Goal: Information Seeking & Learning: Learn about a topic

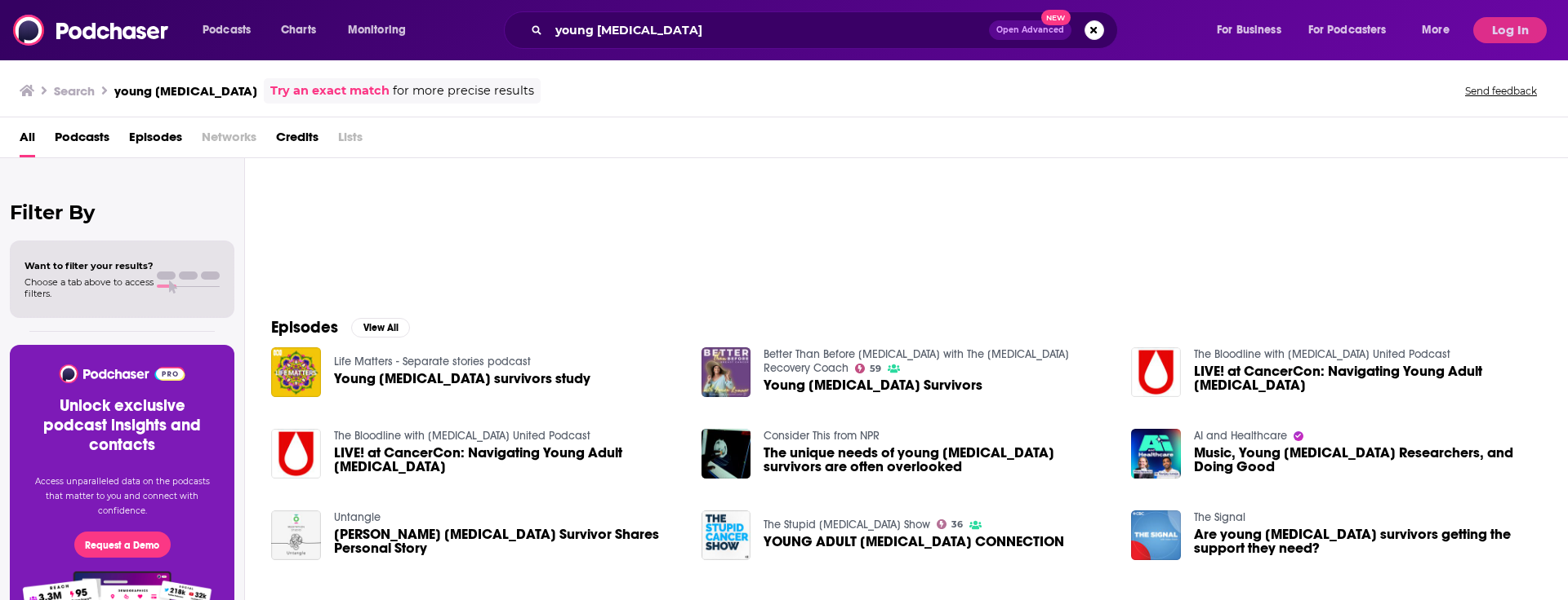
scroll to position [70, 0]
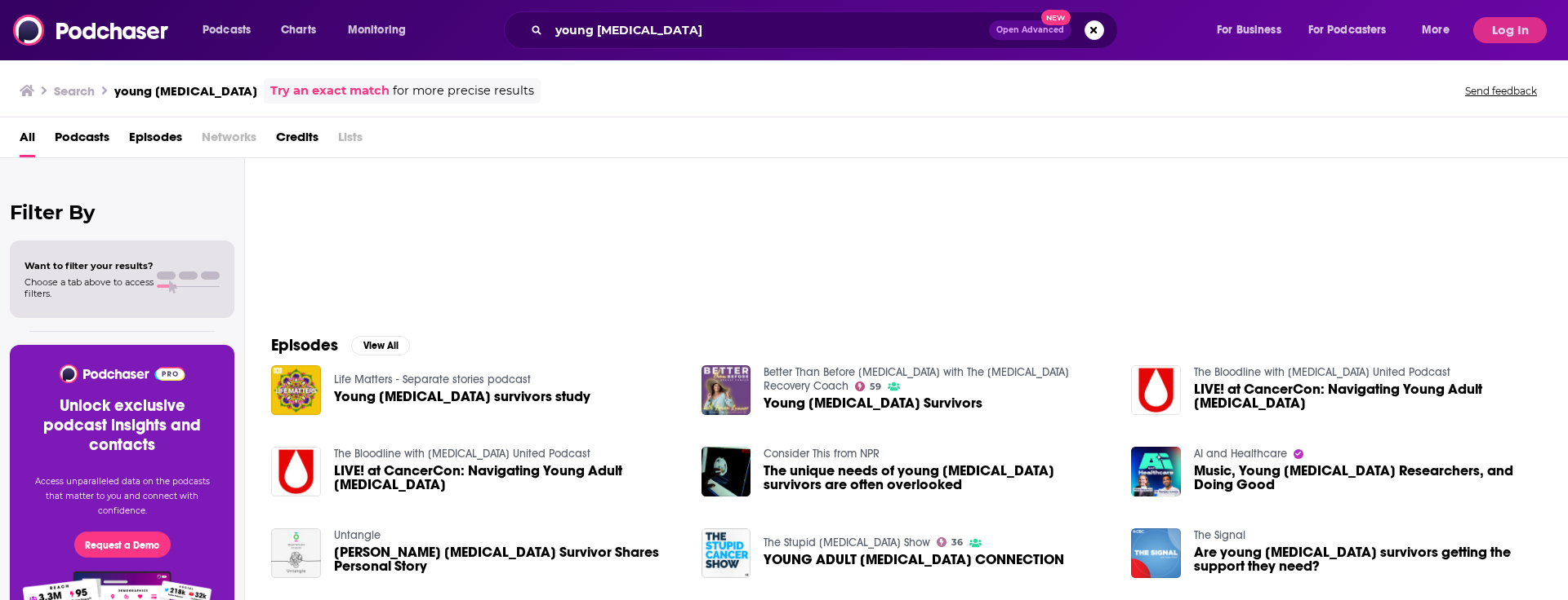
click at [75, 136] on span "Podcasts" at bounding box center [82, 141] width 55 height 34
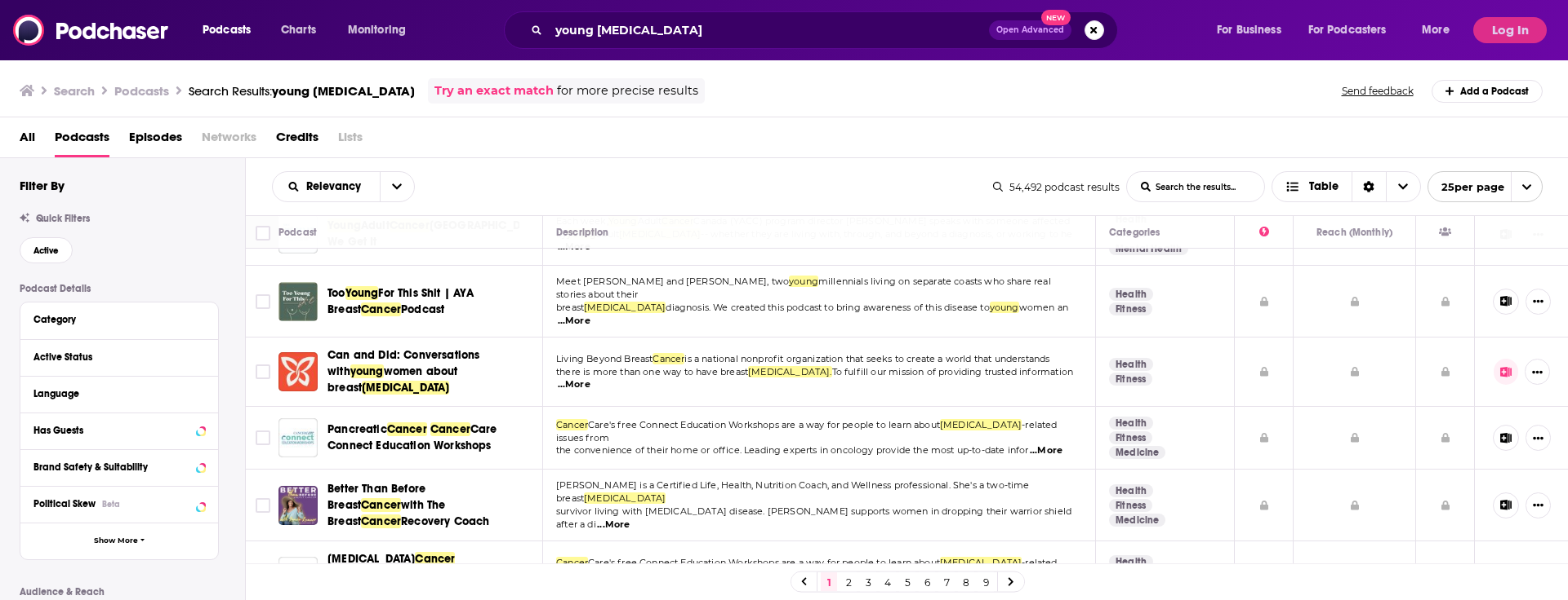
scroll to position [38, 0]
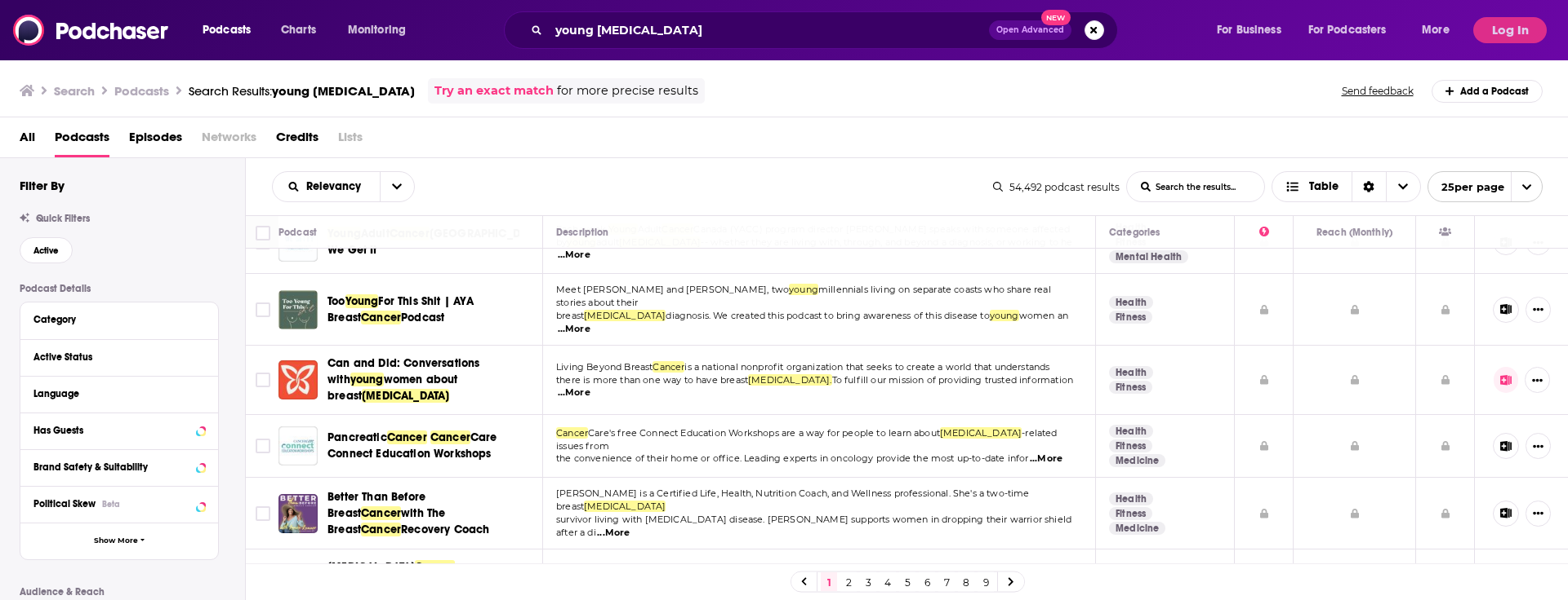
click at [590, 323] on span "...More" at bounding box center [574, 329] width 33 height 13
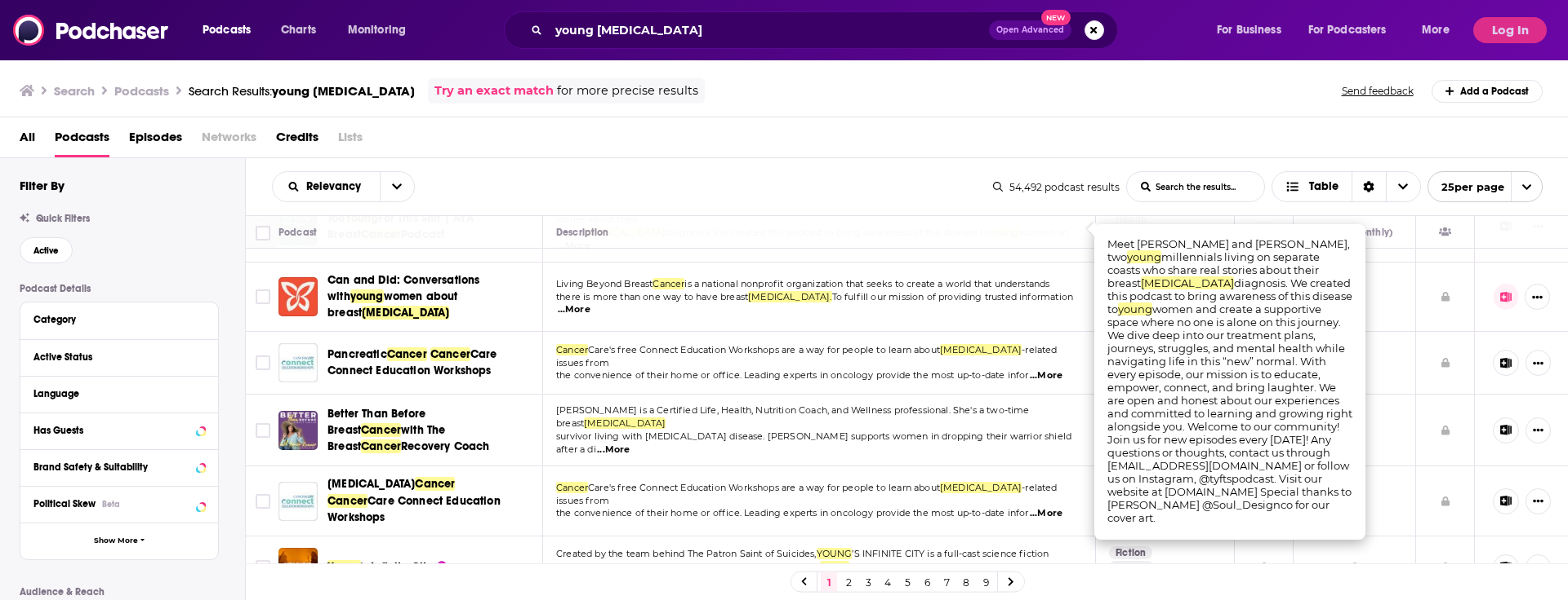
scroll to position [129, 0]
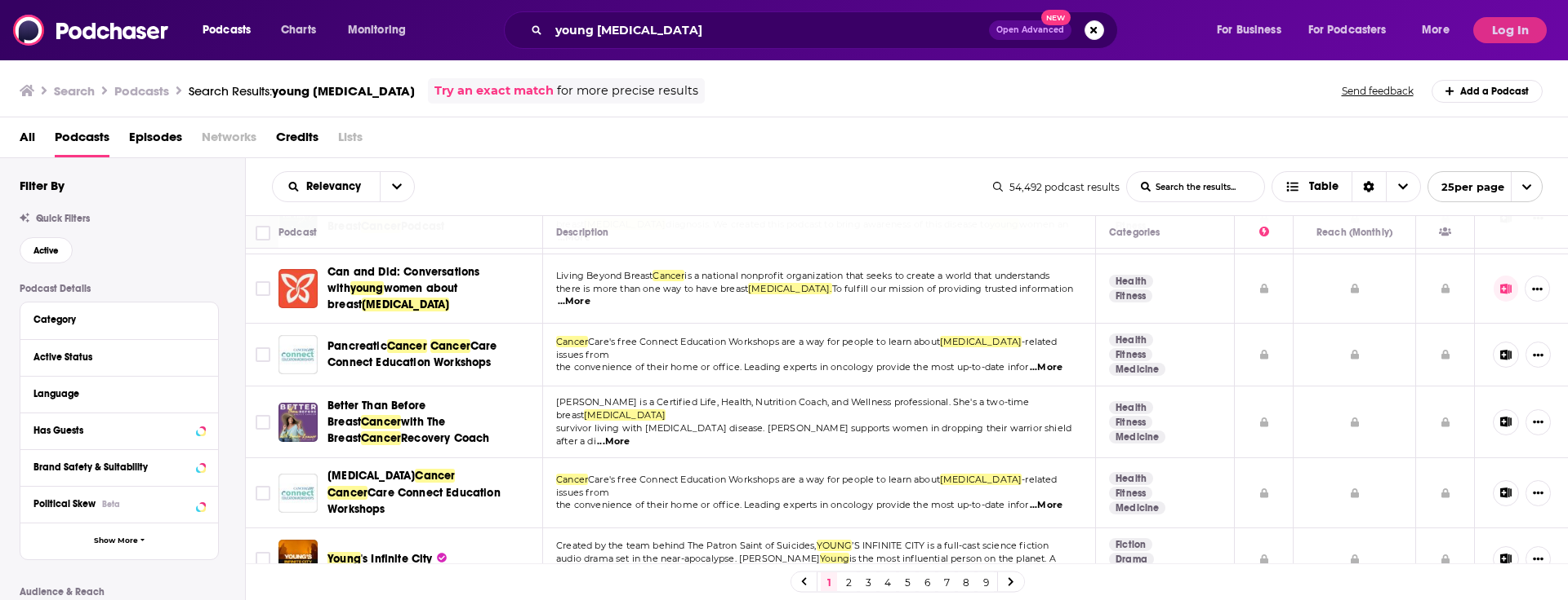
click at [893, 214] on div "Relevancy List Search Input Search the results... Table 54,492 podcast results …" at bounding box center [906, 187] width 1323 height 57
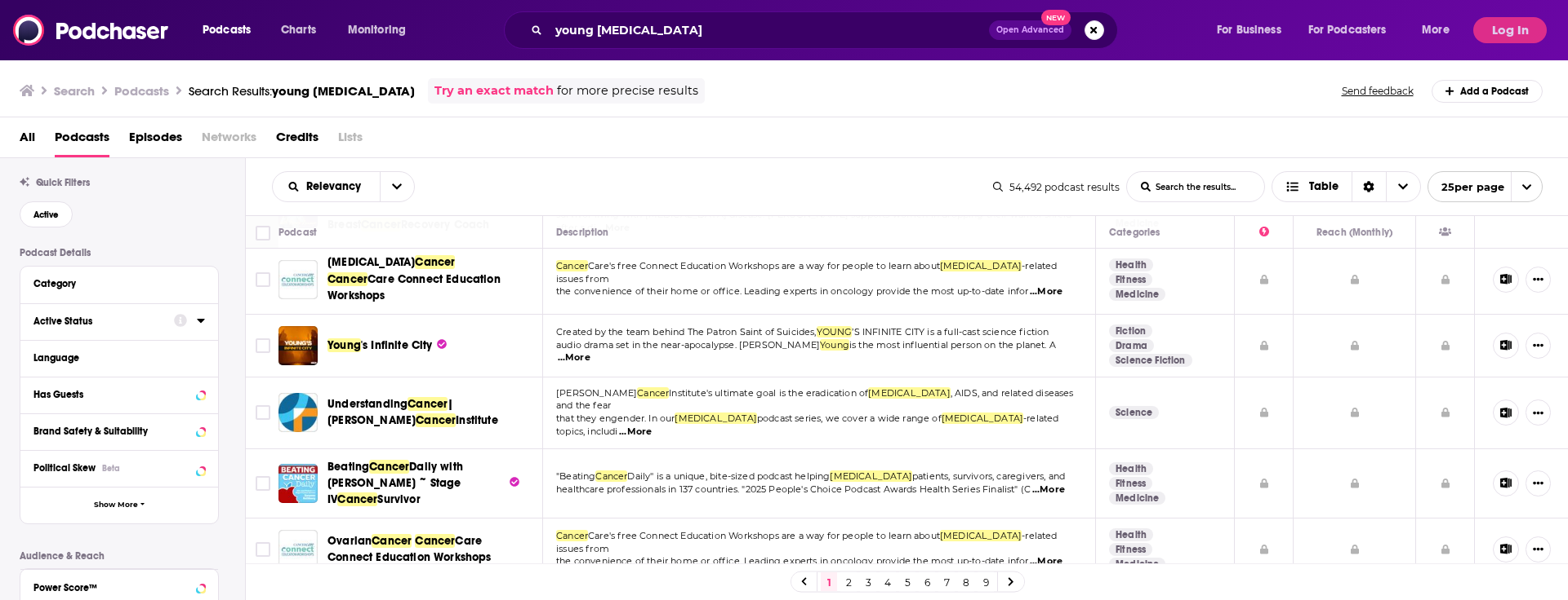
scroll to position [0, 0]
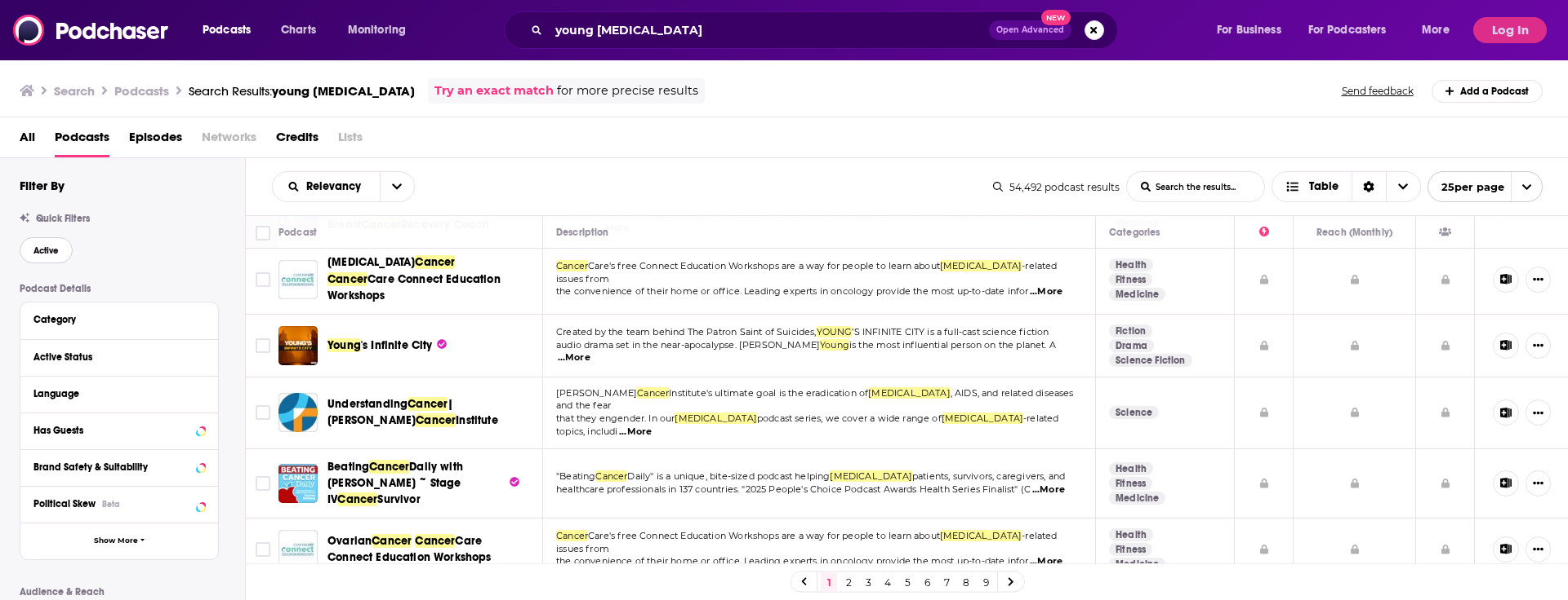
click at [49, 251] on span "Active" at bounding box center [47, 251] width 26 height 9
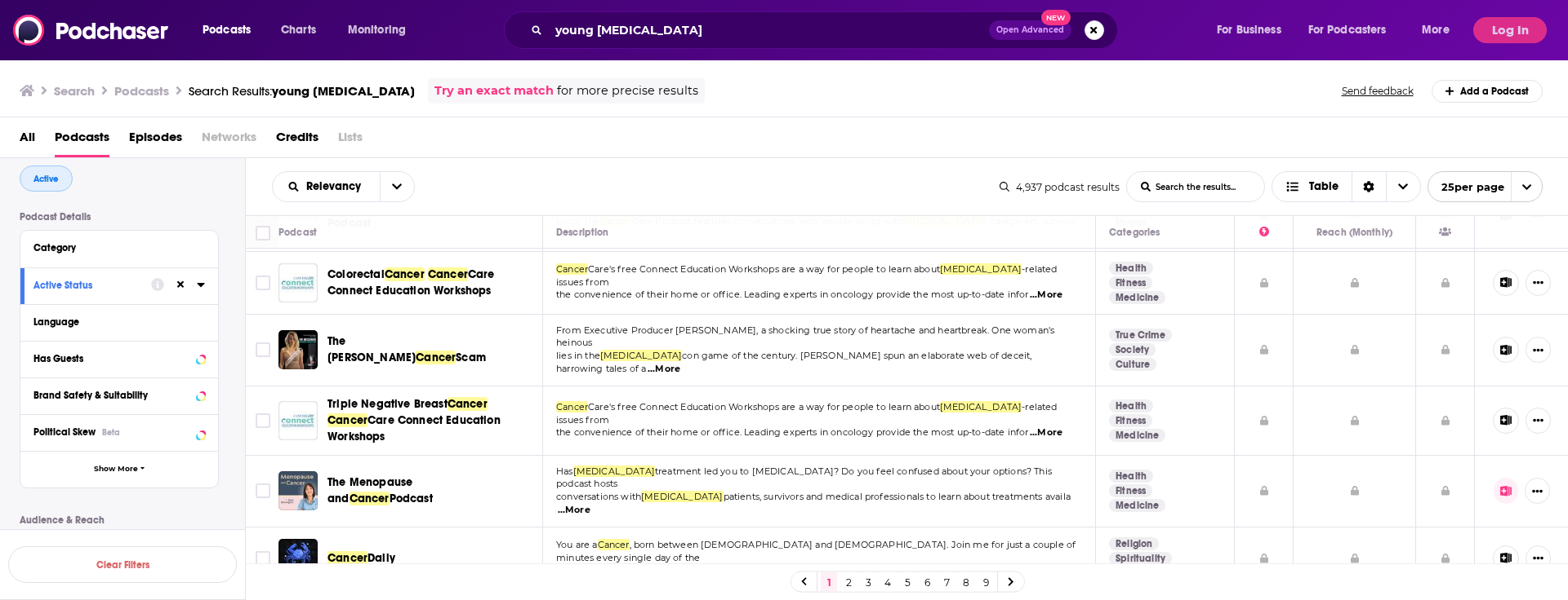
scroll to position [131, 0]
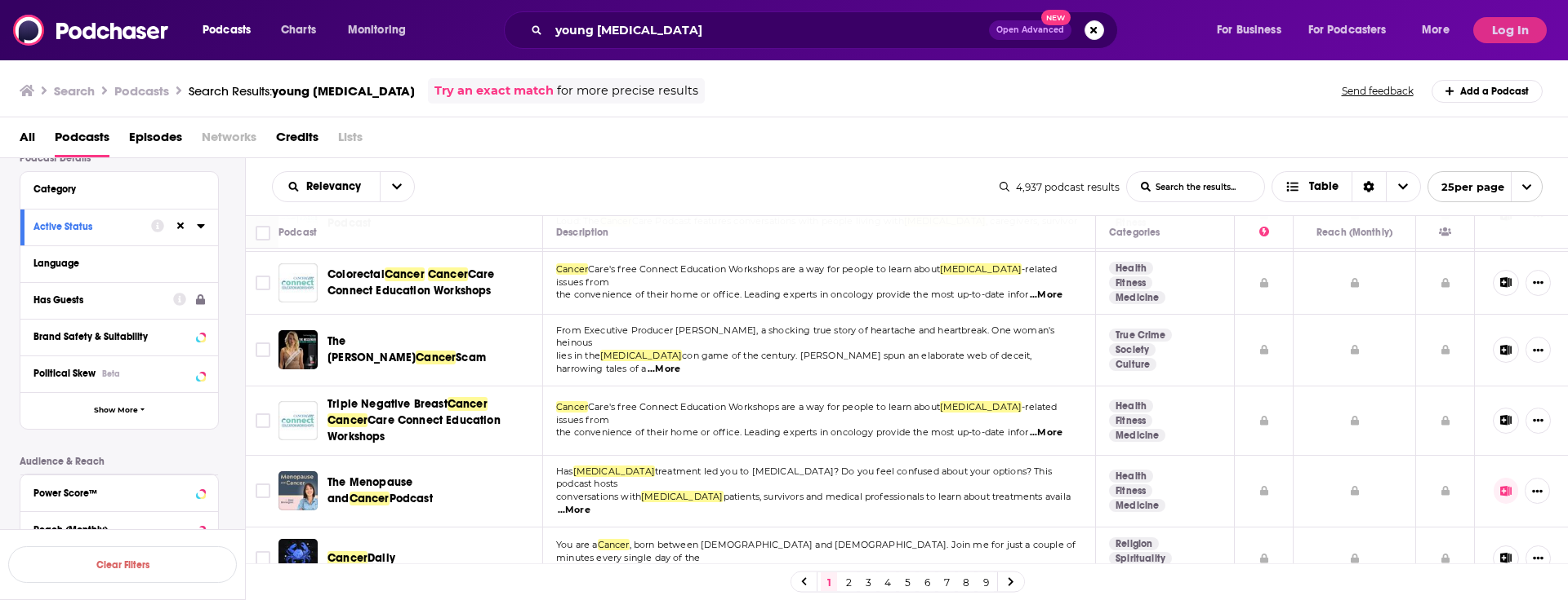
click at [73, 297] on div "Has Guests" at bounding box center [98, 300] width 129 height 11
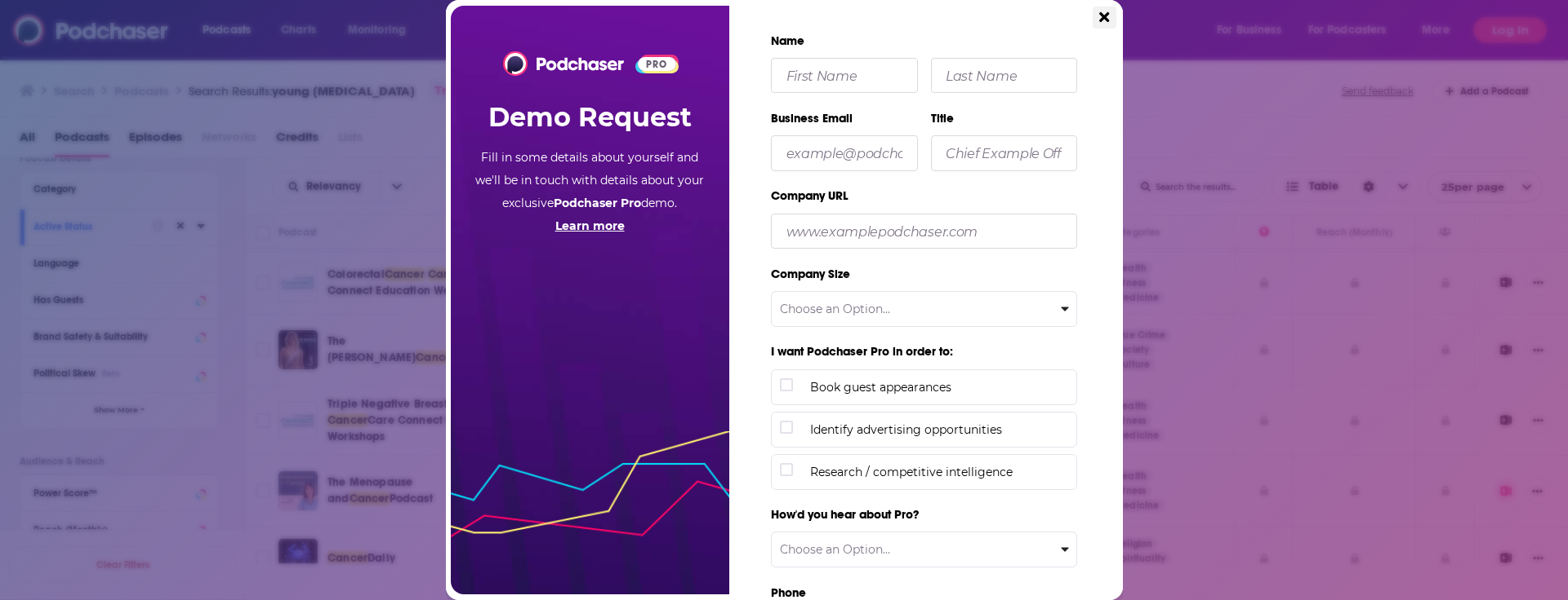
click at [1107, 19] on icon "Close" at bounding box center [1104, 16] width 10 height 10
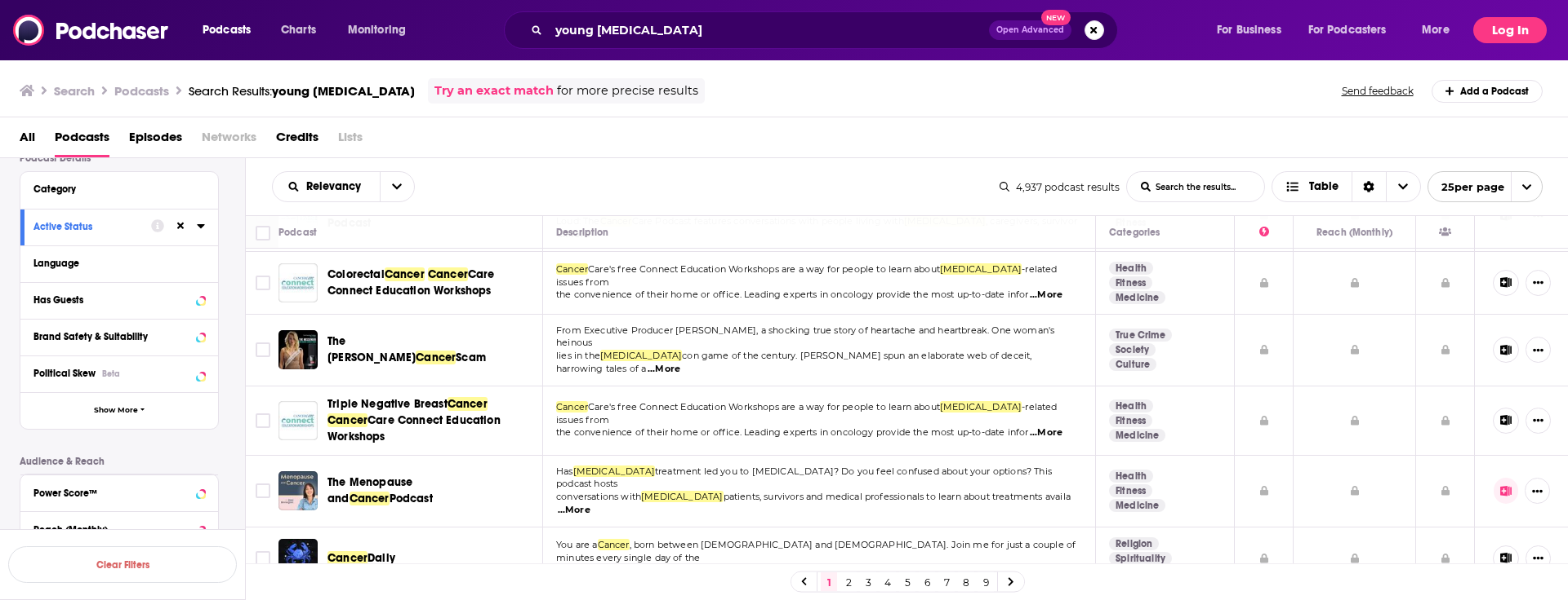
click at [1533, 36] on button "Log In" at bounding box center [1509, 30] width 73 height 27
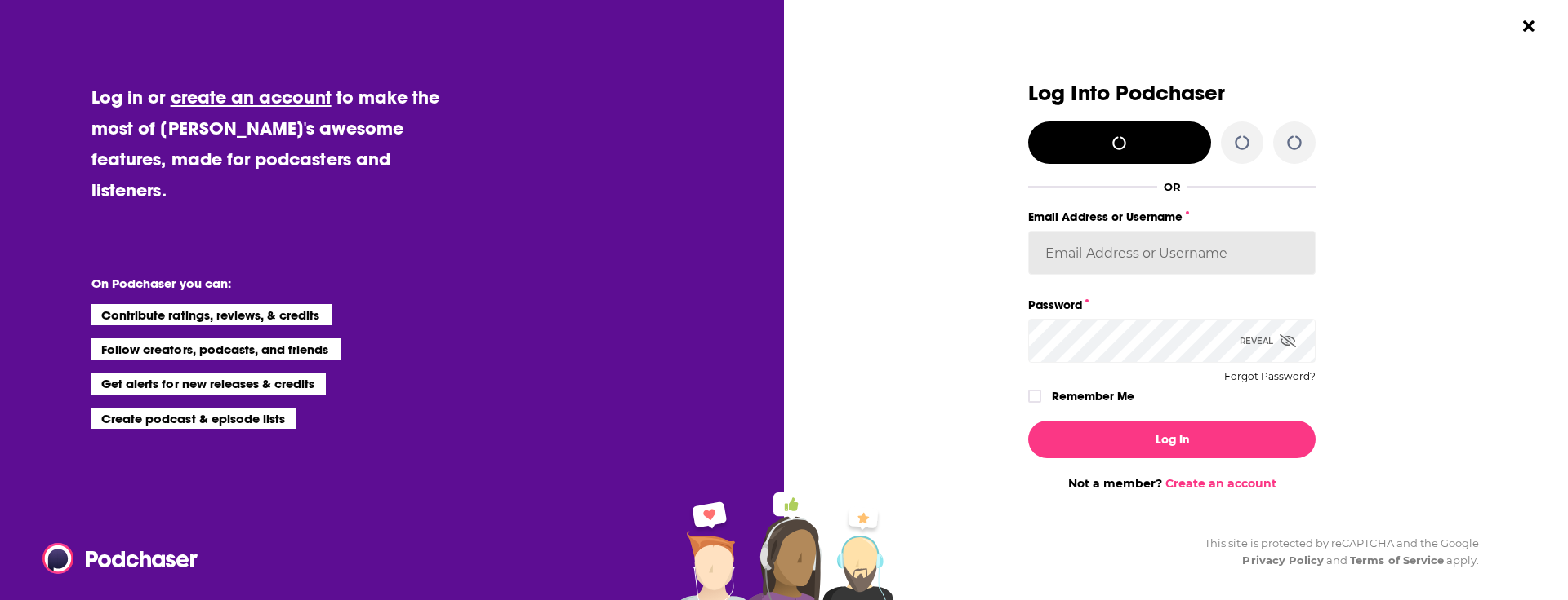
type input "pamelastevensmedia"
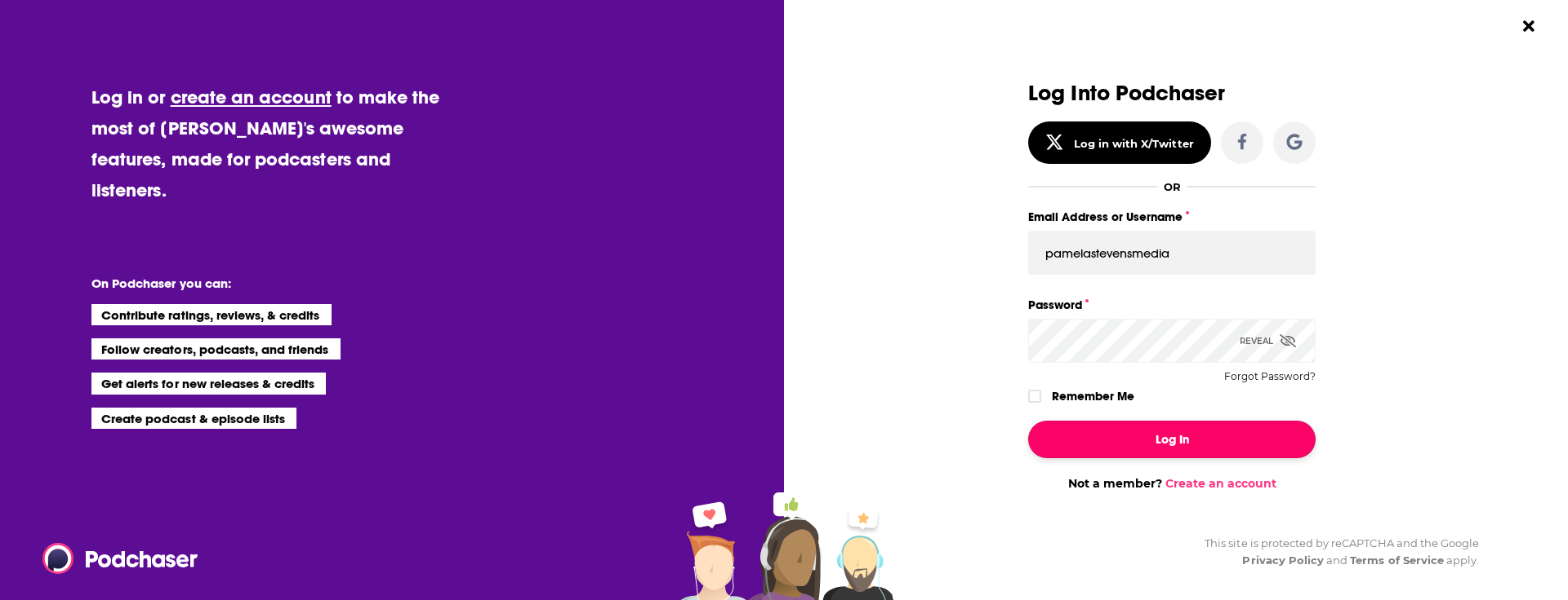
click at [1172, 449] on button "Log In" at bounding box center [1172, 439] width 287 height 38
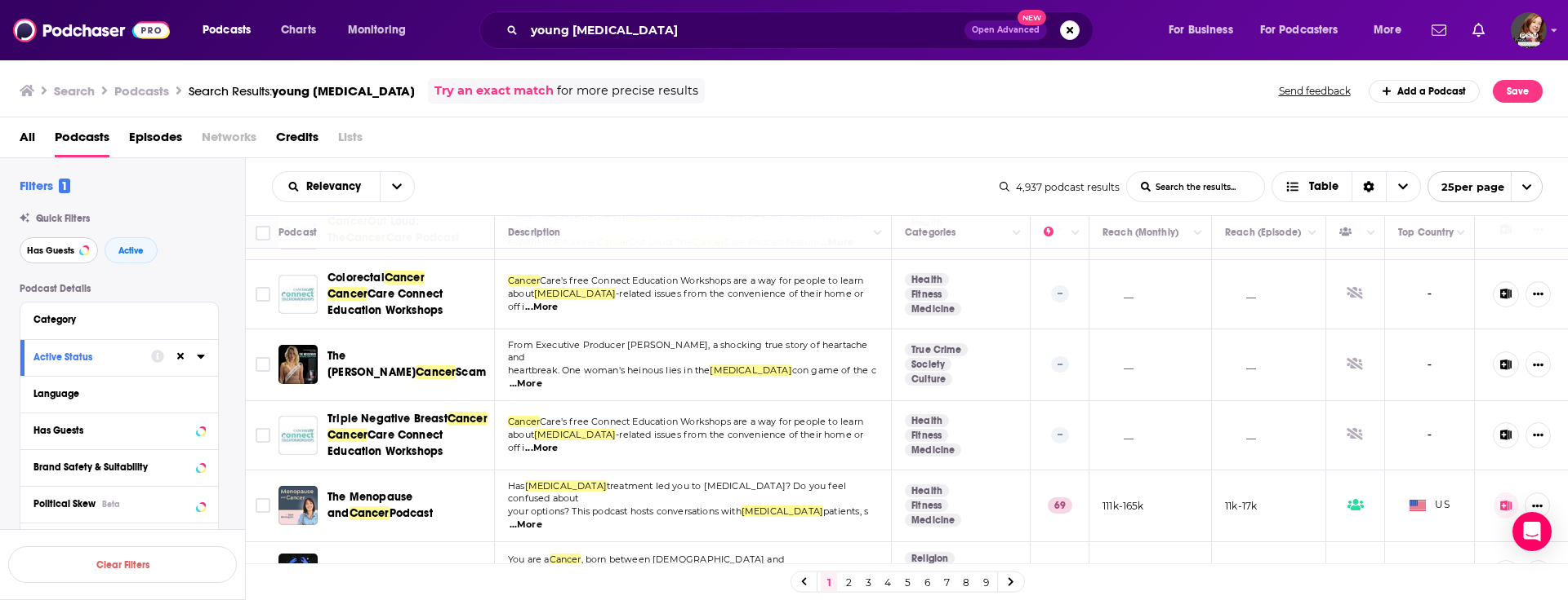
click at [63, 248] on span "Has Guests" at bounding box center [50, 251] width 48 height 9
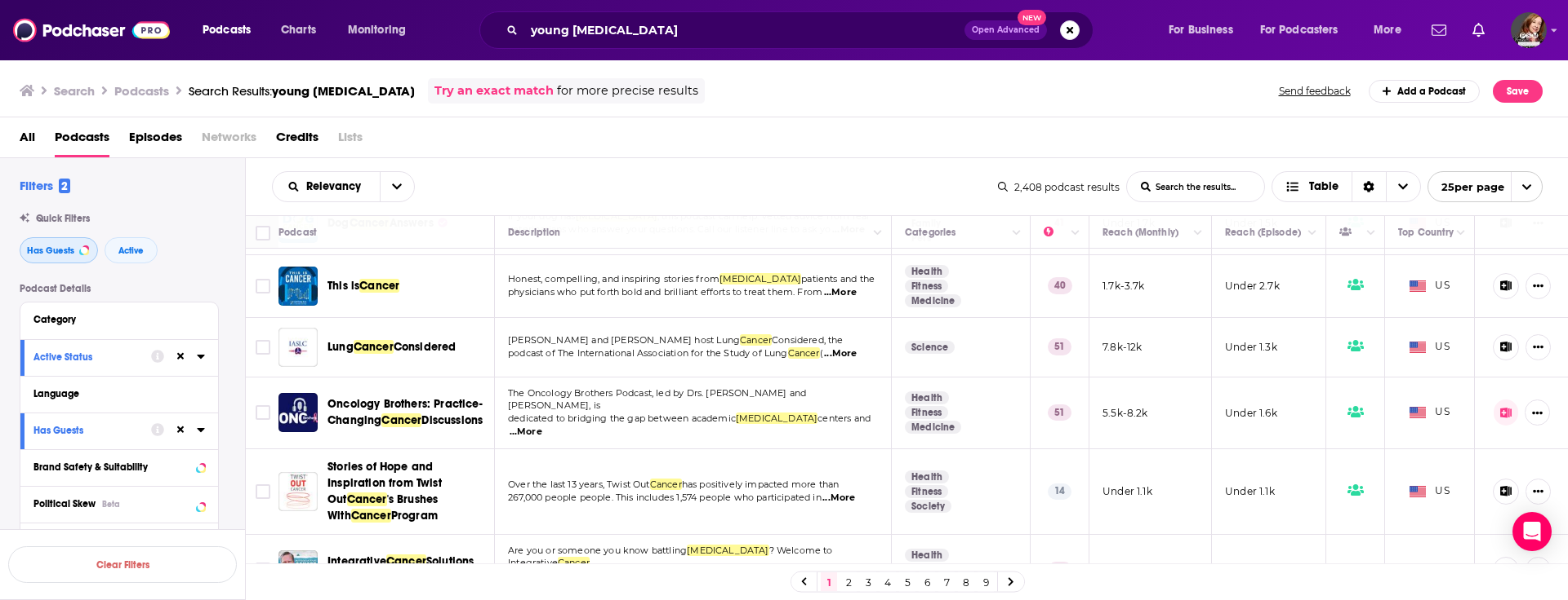
scroll to position [1116, 0]
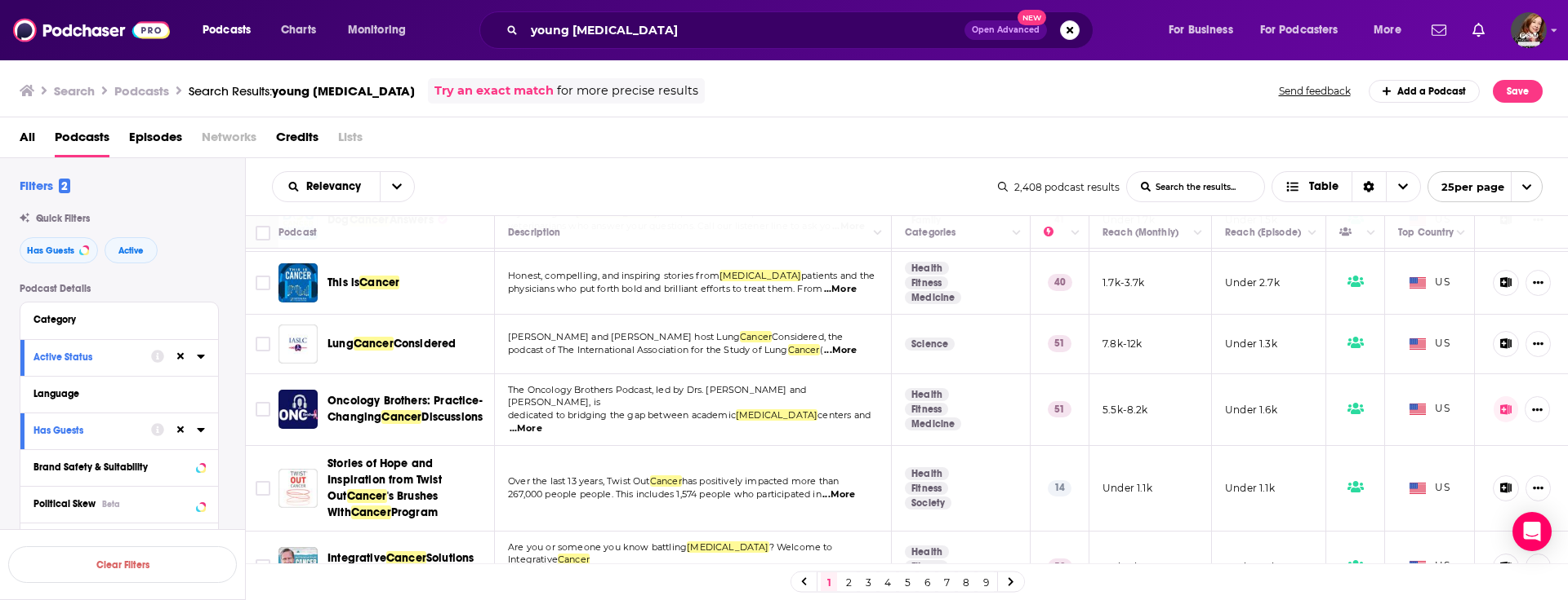
click at [542, 423] on span "...More" at bounding box center [526, 429] width 33 height 13
